Goal: Task Accomplishment & Management: Use online tool/utility

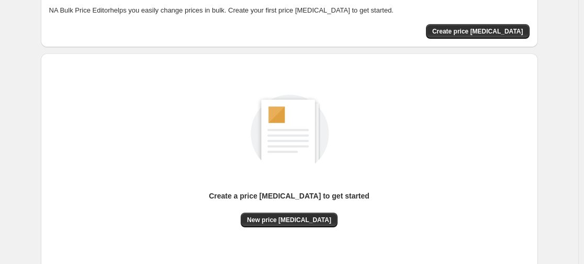
scroll to position [62, 0]
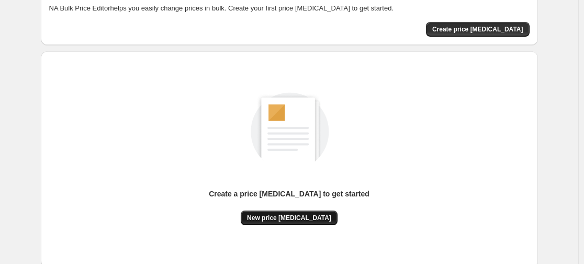
click at [283, 221] on span "New price change job" at bounding box center [289, 217] width 84 height 8
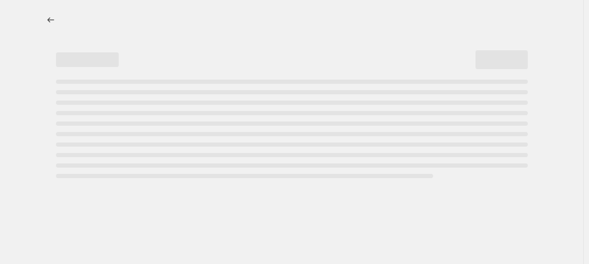
select select "percentage"
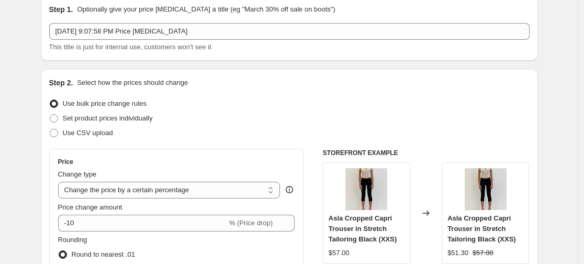
scroll to position [84, 0]
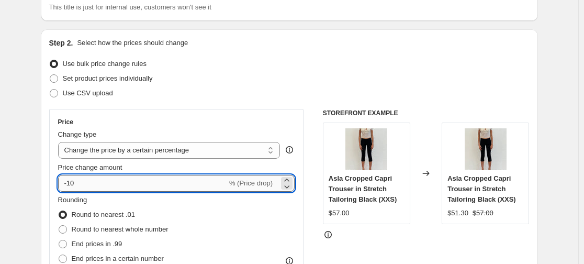
drag, startPoint x: 98, startPoint y: 179, endPoint x: 75, endPoint y: 182, distance: 23.7
click at [75, 182] on input "-10" at bounding box center [142, 183] width 169 height 17
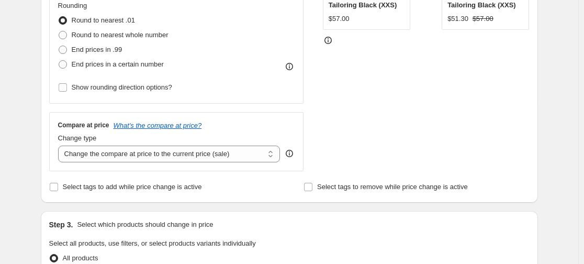
scroll to position [282, 0]
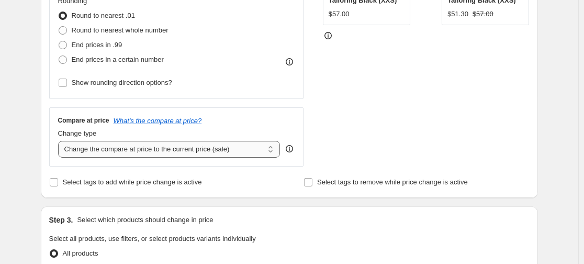
type input "-15"
click at [206, 148] on select "Change the compare at price to the current price (sale) Change the compare at p…" at bounding box center [169, 149] width 222 height 17
click at [202, 153] on select "Change the compare at price to the current price (sale) Change the compare at p…" at bounding box center [169, 149] width 222 height 17
select select "no_change"
click at [60, 141] on select "Change the compare at price to the current price (sale) Change the compare at p…" at bounding box center [169, 149] width 222 height 17
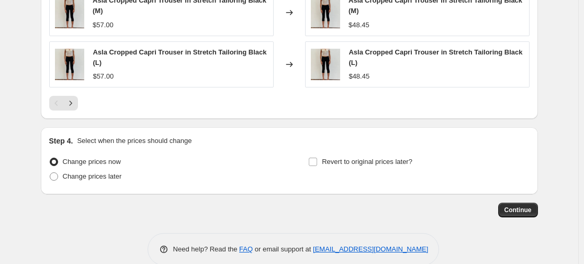
scroll to position [791, 0]
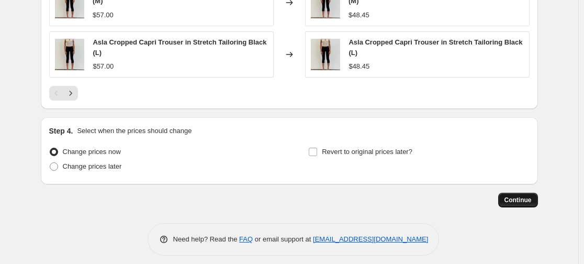
click at [521, 200] on span "Continue" at bounding box center [517, 200] width 27 height 8
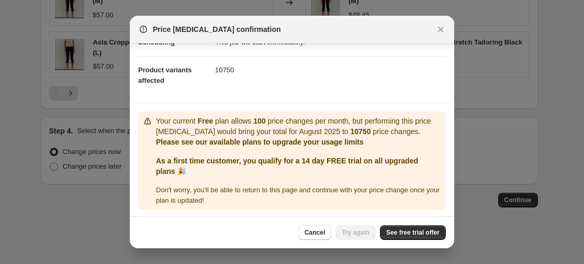
scroll to position [101, 0]
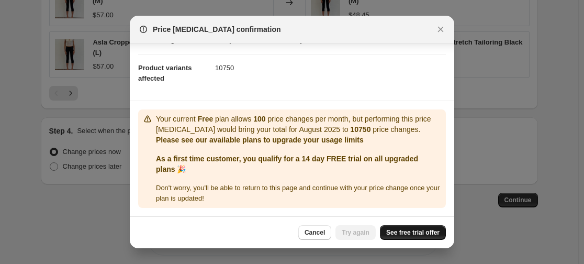
click at [405, 233] on span "See free trial offer" at bounding box center [412, 232] width 53 height 8
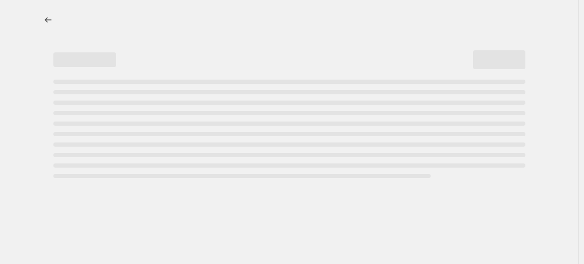
select select "percentage"
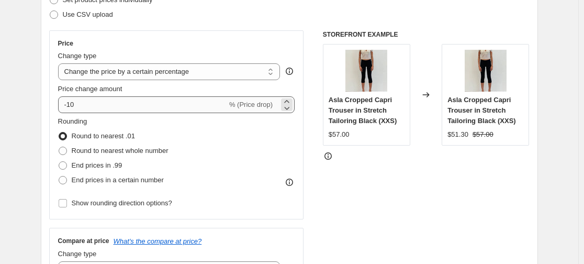
scroll to position [164, 0]
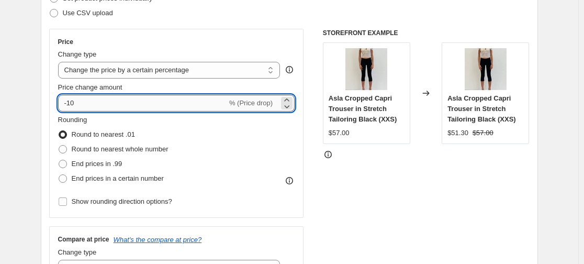
click at [105, 104] on input "-10" at bounding box center [142, 103] width 169 height 17
type input "-15"
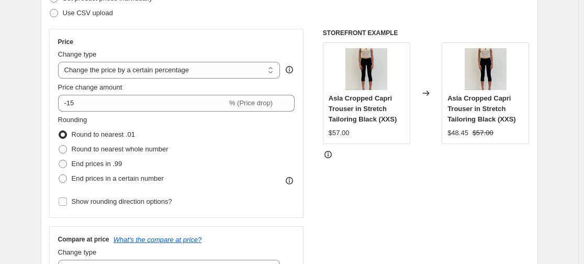
click at [324, 207] on div "Price Change type Change the price to a certain amount Change the price by a ce…" at bounding box center [289, 157] width 480 height 256
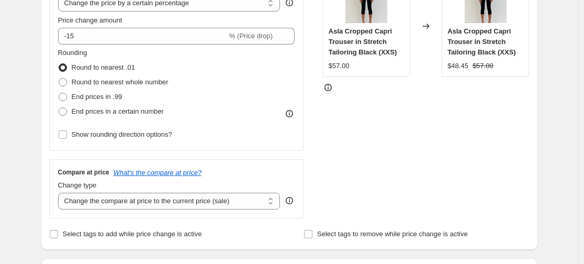
scroll to position [241, 0]
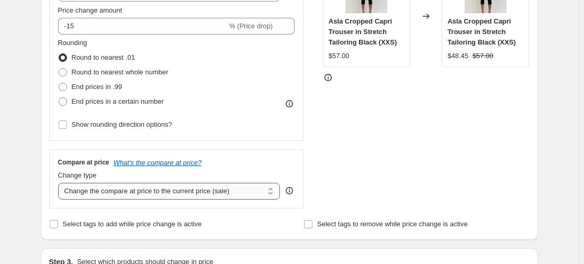
click at [171, 182] on select "Change the compare at price to the current price (sale) Change the compare at p…" at bounding box center [169, 190] width 222 height 17
select select "no_change"
click at [60, 182] on select "Change the compare at price to the current price (sale) Change the compare at p…" at bounding box center [169, 190] width 222 height 17
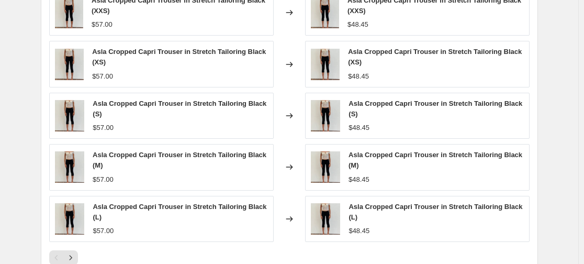
scroll to position [799, 0]
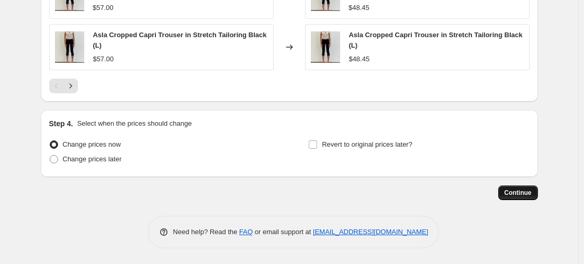
click at [527, 185] on button "Continue" at bounding box center [518, 192] width 40 height 15
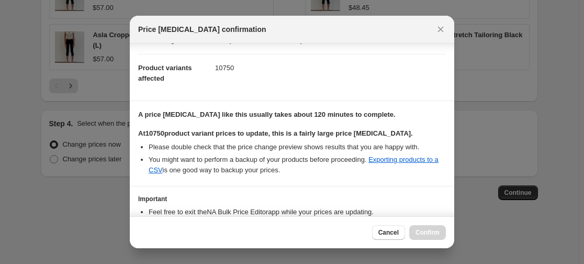
scroll to position [170, 0]
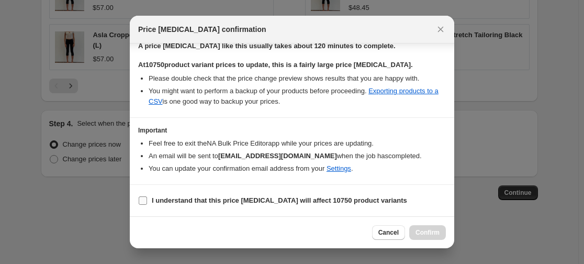
click at [231, 198] on b "I understand that this price change job will affect 10750 product variants" at bounding box center [279, 200] width 255 height 8
click at [147, 198] on input "I understand that this price change job will affect 10750 product variants" at bounding box center [143, 200] width 8 height 8
checkbox input "true"
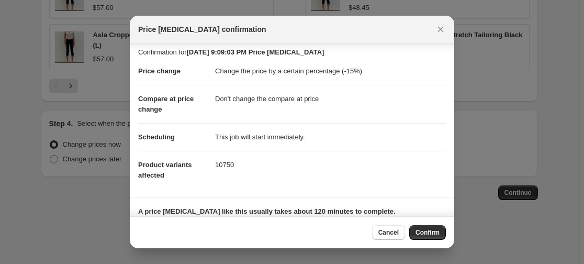
scroll to position [0, 0]
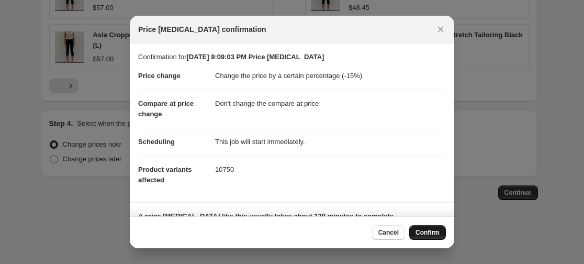
click at [419, 231] on span "Confirm" at bounding box center [427, 232] width 24 height 8
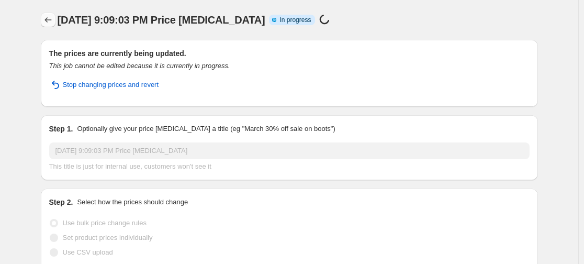
click at [52, 20] on icon "Price change jobs" at bounding box center [48, 20] width 10 height 10
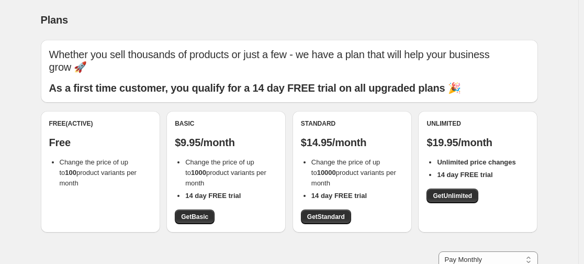
click at [428, 196] on div "Unlimited $19.95/month Unlimited price changes 14 day FREE trial Get Unlimited" at bounding box center [477, 171] width 119 height 121
click at [432, 195] on link "Get Unlimited" at bounding box center [452, 195] width 52 height 15
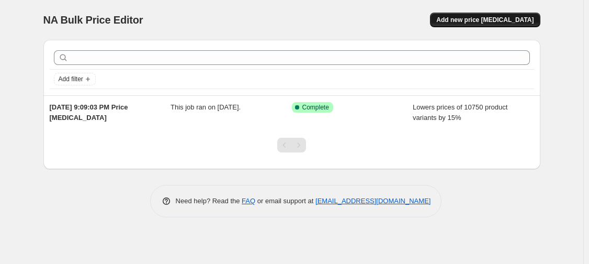
click at [498, 16] on span "Add new price [MEDICAL_DATA]" at bounding box center [484, 20] width 97 height 8
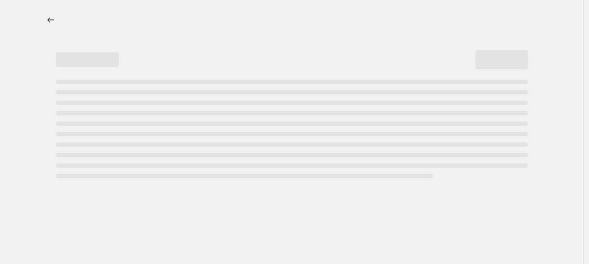
select select "percentage"
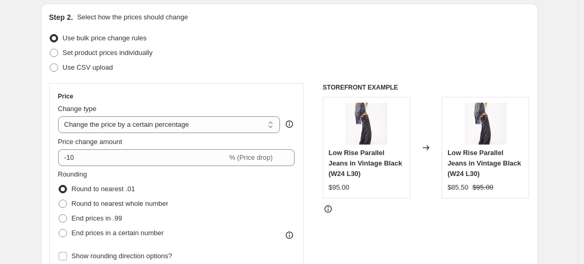
scroll to position [119, 0]
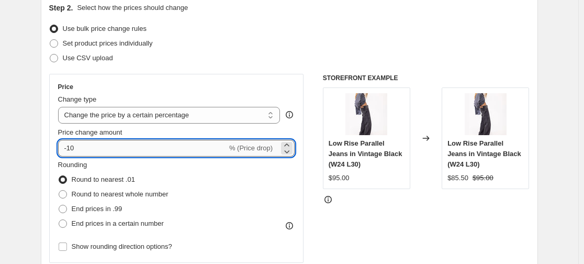
click at [73, 149] on input "-10" at bounding box center [142, 148] width 169 height 17
type input "-15"
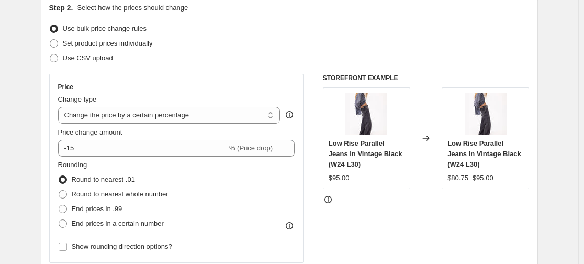
click at [51, 156] on div "Price Change type Change the price to a certain amount Change the price by a ce…" at bounding box center [176, 168] width 255 height 189
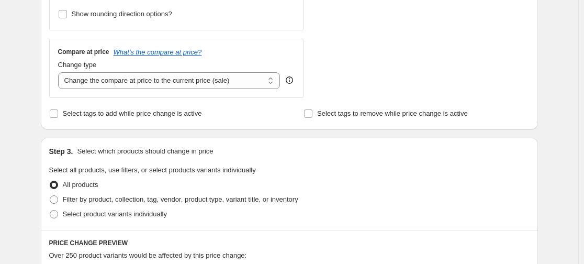
scroll to position [341, 0]
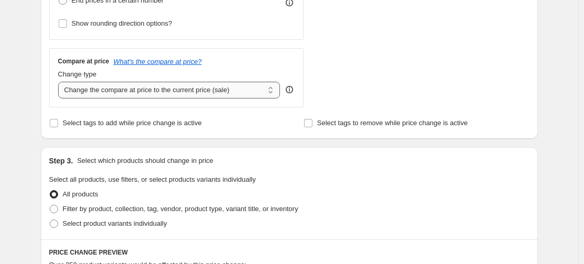
click at [94, 85] on select "Change the compare at price to the current price (sale) Change the compare at p…" at bounding box center [169, 90] width 222 height 17
select select "no_change"
click at [60, 82] on select "Change the compare at price to the current price (sale) Change the compare at p…" at bounding box center [169, 90] width 222 height 17
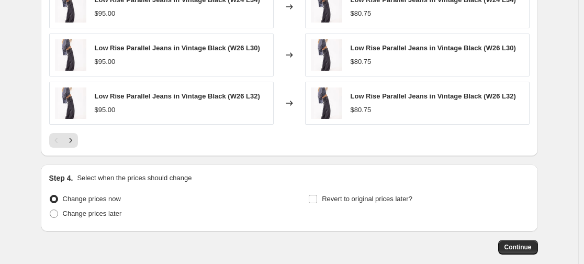
scroll to position [753, 0]
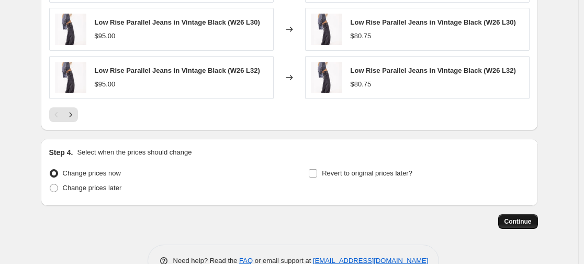
click at [517, 222] on span "Continue" at bounding box center [517, 221] width 27 height 8
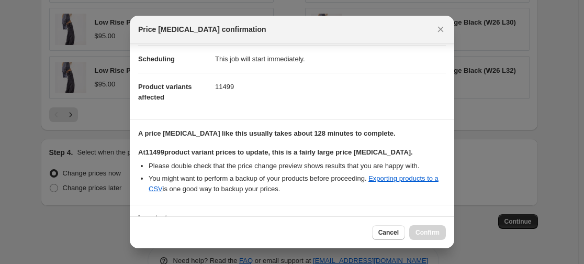
scroll to position [170, 0]
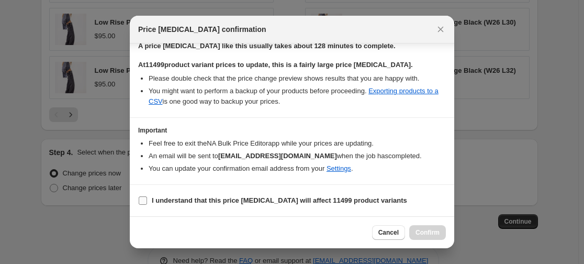
click at [313, 198] on b "I understand that this price change job will affect 11499 product variants" at bounding box center [279, 200] width 255 height 8
click at [147, 198] on input "I understand that this price change job will affect 11499 product variants" at bounding box center [143, 200] width 8 height 8
checkbox input "true"
click at [426, 231] on span "Confirm" at bounding box center [427, 232] width 24 height 8
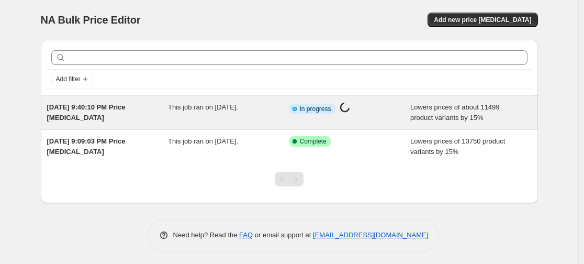
click at [104, 104] on span "[DATE] 9:40:10 PM Price [MEDICAL_DATA]" at bounding box center [86, 112] width 78 height 18
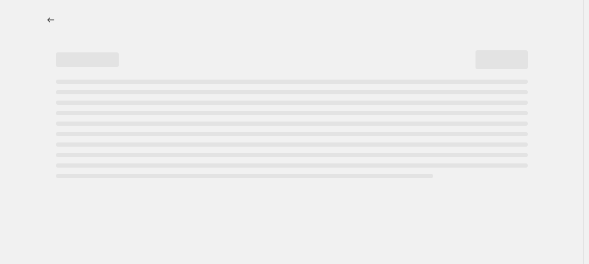
select select "percentage"
select select "no_change"
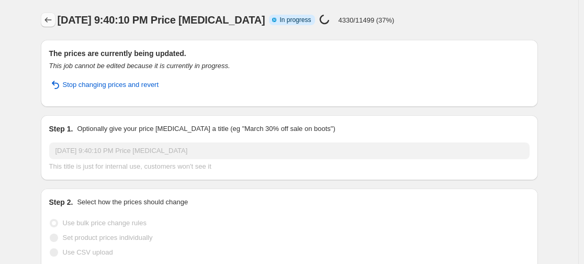
click at [55, 24] on button "Price change jobs" at bounding box center [48, 20] width 15 height 15
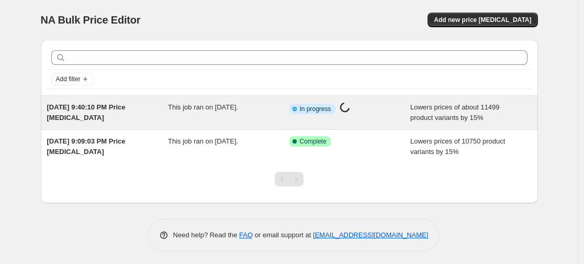
click at [120, 107] on span "[DATE] 9:40:10 PM Price [MEDICAL_DATA]" at bounding box center [86, 112] width 78 height 18
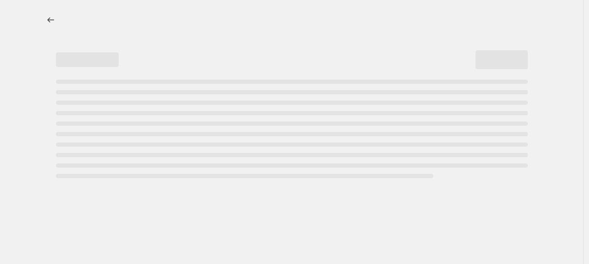
select select "percentage"
select select "no_change"
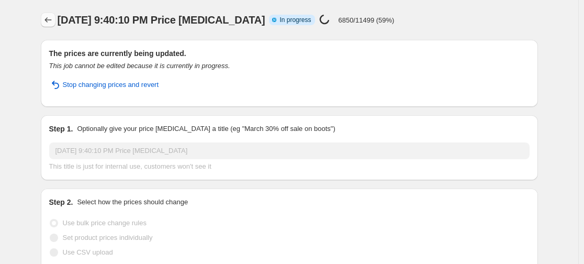
click at [52, 19] on icon "Price change jobs" at bounding box center [48, 20] width 10 height 10
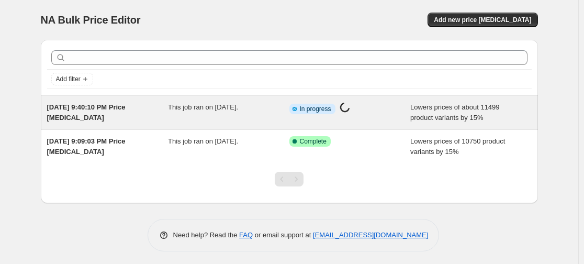
click at [126, 110] on span "[DATE] 9:40:10 PM Price [MEDICAL_DATA]" at bounding box center [86, 112] width 78 height 18
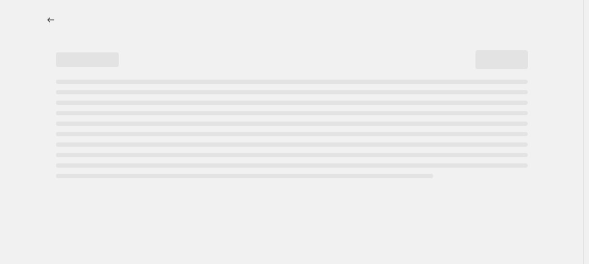
select select "percentage"
select select "no_change"
select select "percentage"
select select "no_change"
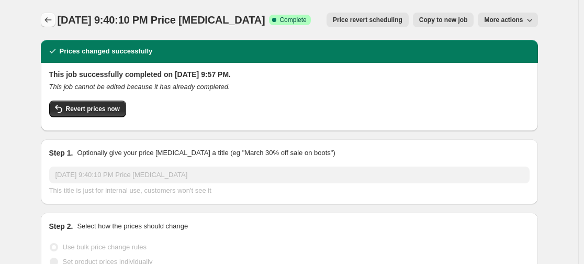
click at [48, 24] on icon "Price change jobs" at bounding box center [48, 20] width 10 height 10
